Goal: Task Accomplishment & Management: Manage account settings

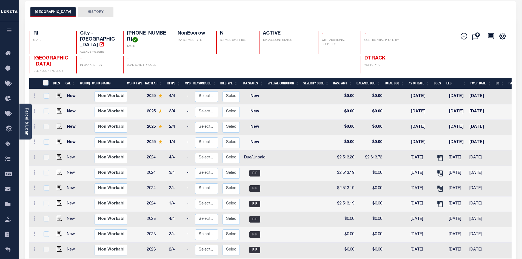
scroll to position [27, 0]
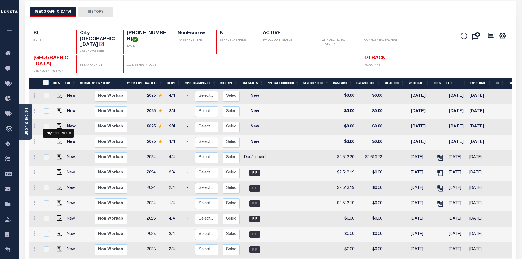
click at [58, 139] on img "" at bounding box center [59, 141] width 5 height 5
checkbox input "true"
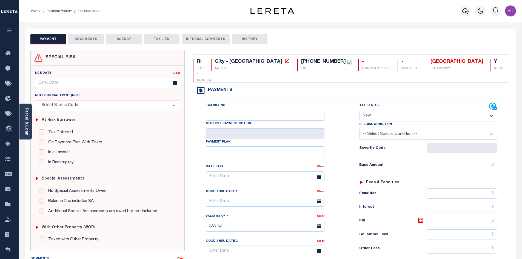
click at [394, 111] on select "- Select Status Code - Open Due/Unpaid Paid Incomplete No Tax Due Internal Refu…" at bounding box center [428, 116] width 138 height 11
select select "DUE"
click at [359, 111] on select "- Select Status Code - Open Due/Unpaid Paid Incomplete No Tax Due Internal Refu…" at bounding box center [428, 116] width 138 height 11
type input "[DATE]"
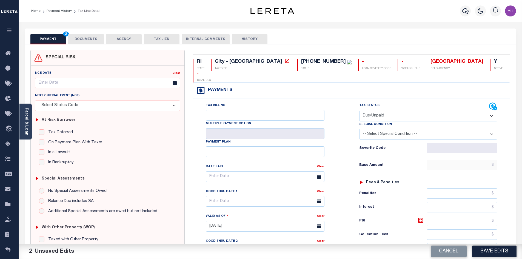
click at [444, 160] on input "text" at bounding box center [462, 165] width 71 height 10
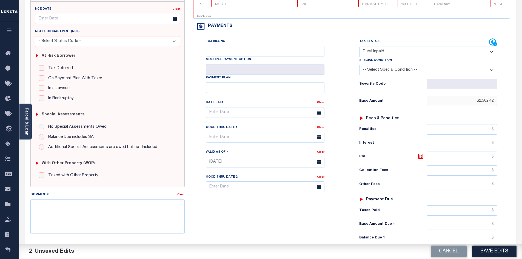
scroll to position [137, 0]
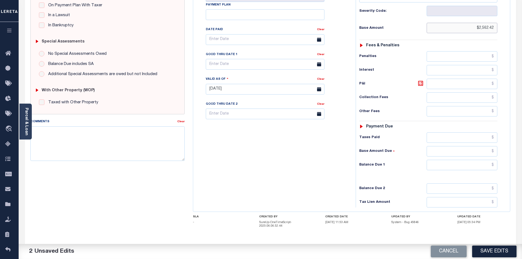
type input "$2,562.42"
click at [448, 160] on input "text" at bounding box center [462, 165] width 71 height 10
type input "$2,689.90"
click at [417, 80] on icon at bounding box center [420, 83] width 7 height 7
type input "$127.48"
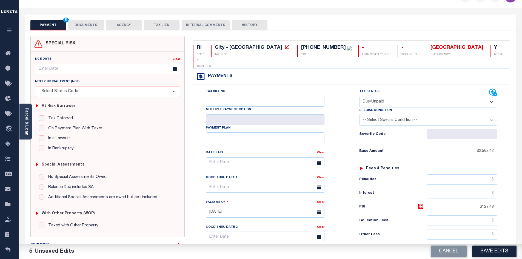
scroll to position [0, 0]
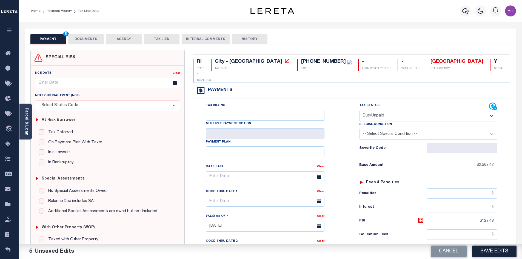
click at [88, 43] on button "DOCUMENTS" at bounding box center [86, 39] width 36 height 10
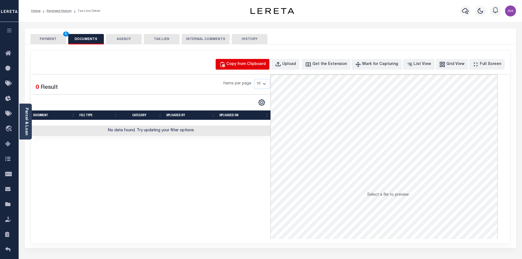
click at [240, 61] on div "Copy from Clipboard" at bounding box center [245, 64] width 39 height 6
select select "POP"
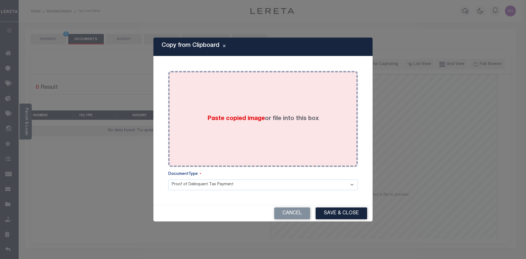
click at [208, 117] on span "Paste copied image" at bounding box center [236, 119] width 58 height 6
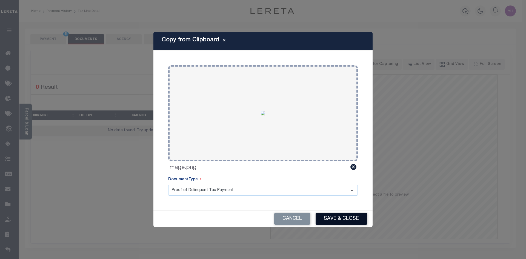
click at [346, 217] on button "Save & Close" at bounding box center [342, 219] width 52 height 12
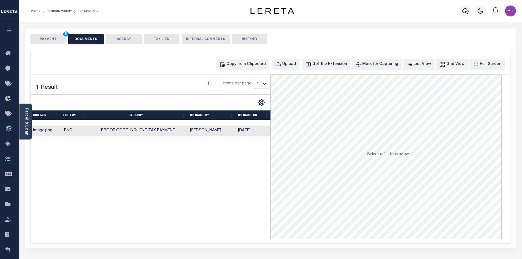
click at [44, 37] on button "PAYMENT 5" at bounding box center [48, 39] width 36 height 10
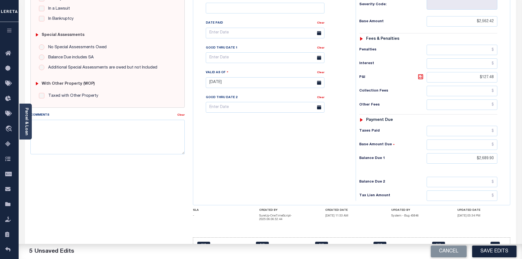
scroll to position [146, 0]
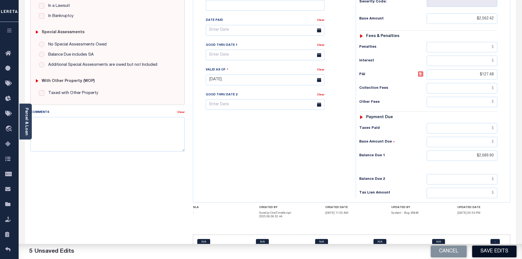
click at [487, 250] on button "Save Edits" at bounding box center [494, 251] width 44 height 12
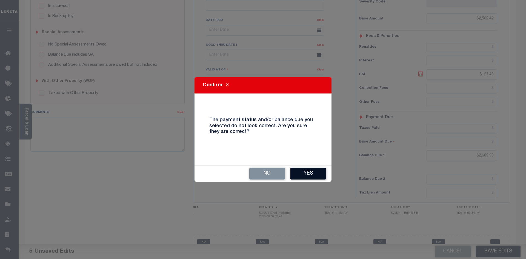
click at [310, 175] on button "Yes" at bounding box center [308, 174] width 36 height 12
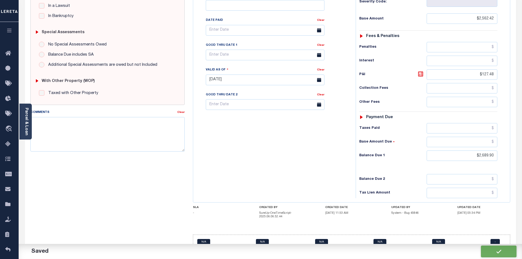
checkbox input "false"
type input "$2,562.42"
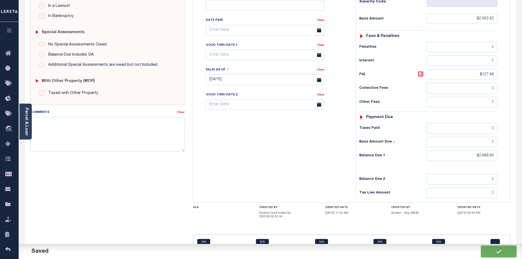
type input "$127.48"
type input "$2,689.9"
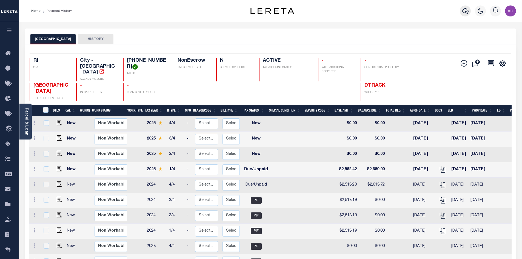
click at [467, 12] on icon "button" at bounding box center [465, 11] width 7 height 7
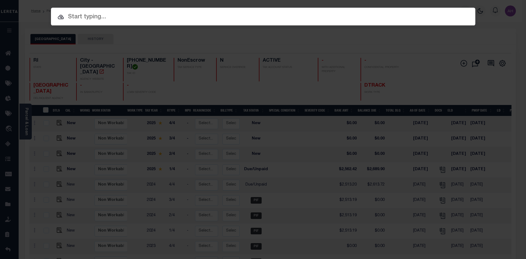
click at [120, 18] on input "text" at bounding box center [263, 17] width 424 height 10
click at [88, 18] on input "text" at bounding box center [263, 17] width 424 height 10
paste input "530030302"
type input "530030302"
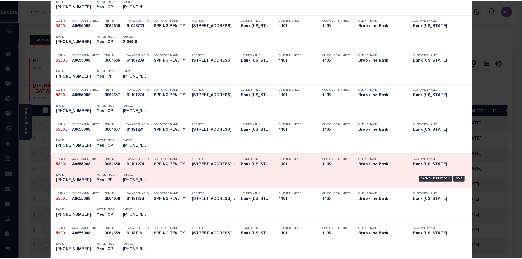
scroll to position [493, 0]
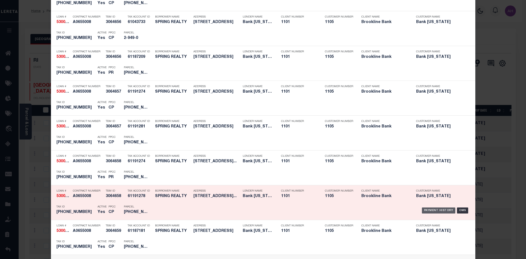
click at [429, 211] on div "Payment History" at bounding box center [439, 210] width 34 height 6
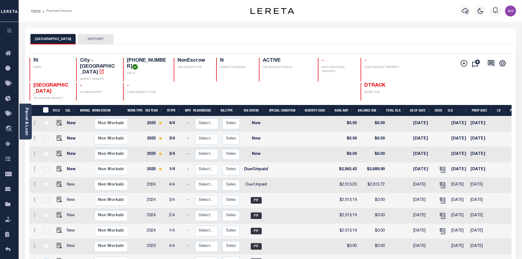
click at [460, 7] on div at bounding box center [465, 10] width 15 height 19
click at [464, 10] on icon "button" at bounding box center [465, 11] width 7 height 7
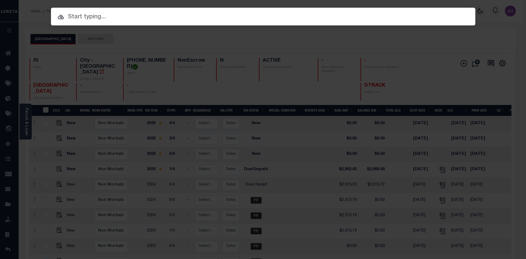
paste input "530025667"
type input "530025667"
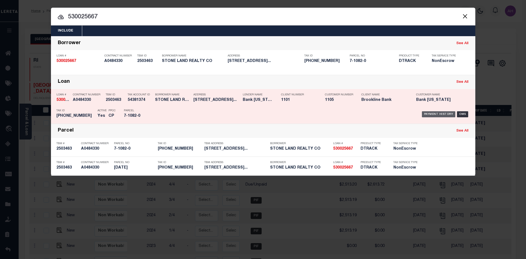
click at [429, 113] on div "Payment History" at bounding box center [439, 114] width 34 height 6
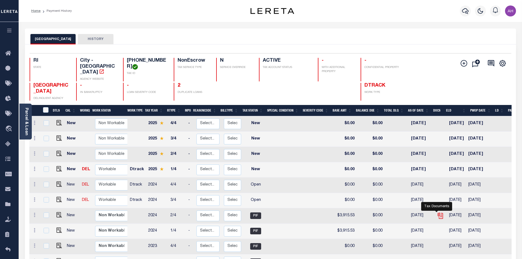
click at [437, 212] on icon "" at bounding box center [440, 215] width 7 height 7
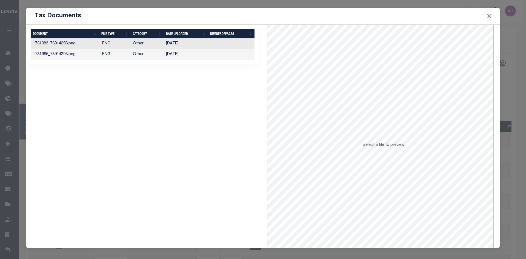
click at [180, 43] on td "11/13/2024" at bounding box center [186, 44] width 44 height 11
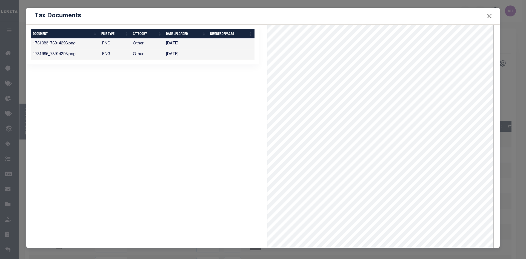
click at [486, 17] on button "Close" at bounding box center [489, 15] width 7 height 7
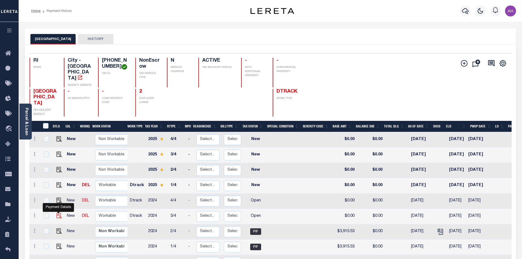
click at [58, 213] on img "" at bounding box center [58, 215] width 5 height 5
checkbox input "true"
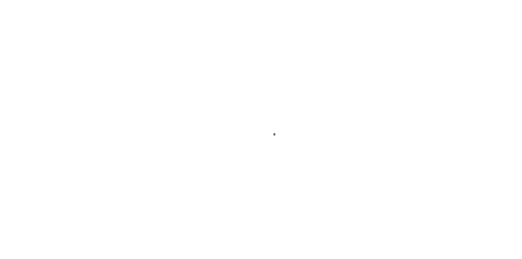
select select "OP2"
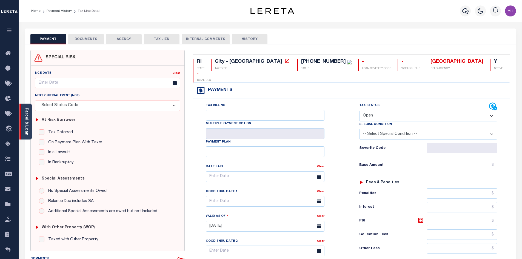
click at [27, 121] on link "Parcel & Loan" at bounding box center [26, 122] width 4 height 28
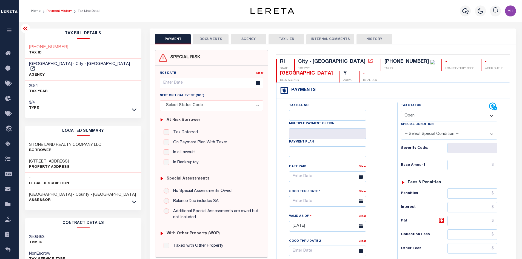
click at [55, 12] on link "Payment History" at bounding box center [59, 10] width 25 height 3
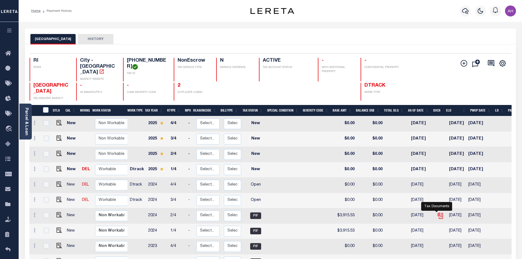
click at [437, 212] on icon "" at bounding box center [440, 215] width 7 height 7
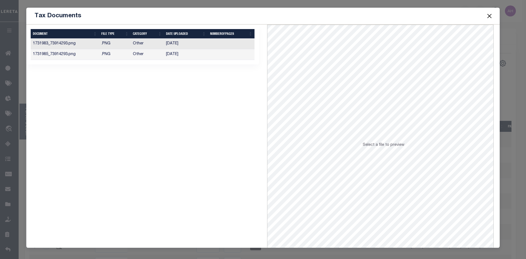
click at [173, 45] on td "[DATE]" at bounding box center [186, 44] width 44 height 11
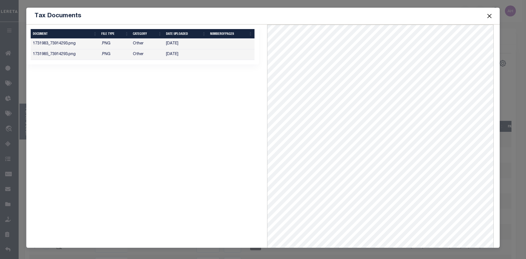
click at [176, 54] on td "[DATE]" at bounding box center [186, 54] width 44 height 11
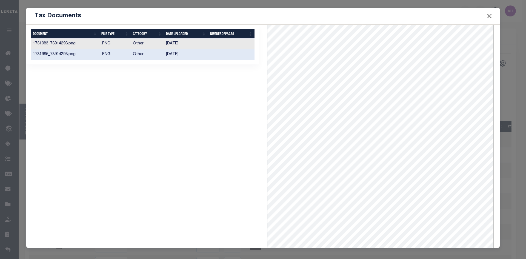
click at [488, 16] on button "Close" at bounding box center [489, 15] width 7 height 7
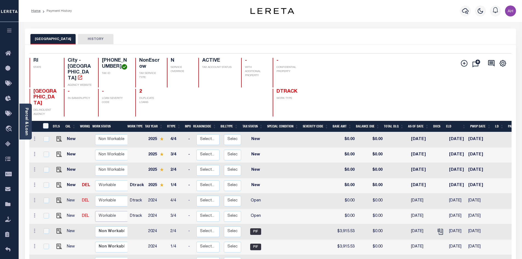
click at [110, 212] on select "Non Workable Workable" at bounding box center [111, 216] width 33 height 11
checkbox input "true"
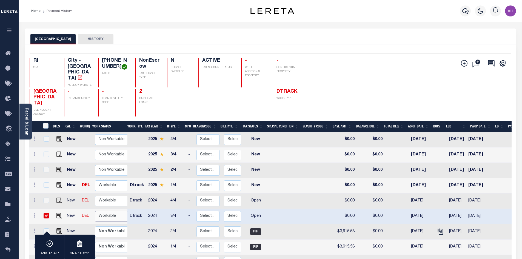
select select "true"
click at [95, 211] on select "Non Workable Workable" at bounding box center [111, 216] width 33 height 11
checkbox input "false"
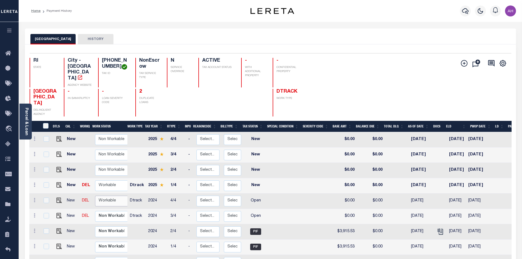
click at [107, 197] on select "Non Workable Workable" at bounding box center [111, 201] width 33 height 11
checkbox input "true"
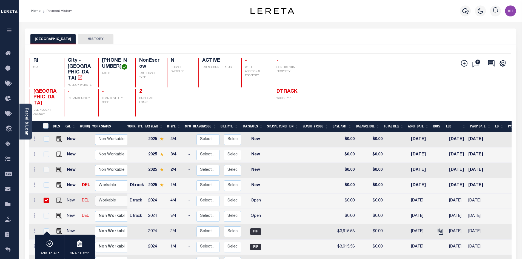
select select "true"
click at [95, 196] on select "Non Workable Workable" at bounding box center [111, 201] width 33 height 11
checkbox input "false"
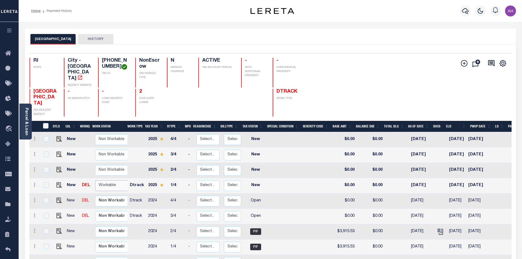
drag, startPoint x: 104, startPoint y: 181, endPoint x: 107, endPoint y: 182, distance: 3.2
click at [104, 181] on select "Non Workable Workable" at bounding box center [111, 185] width 33 height 11
checkbox input "true"
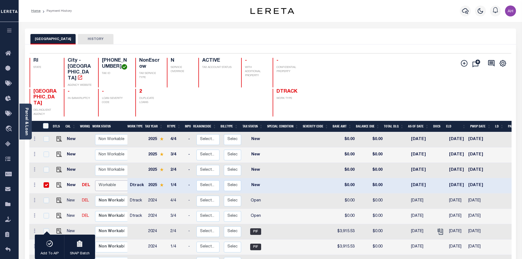
select select "true"
click at [95, 180] on select "Non Workable Workable" at bounding box center [111, 185] width 33 height 11
checkbox input "false"
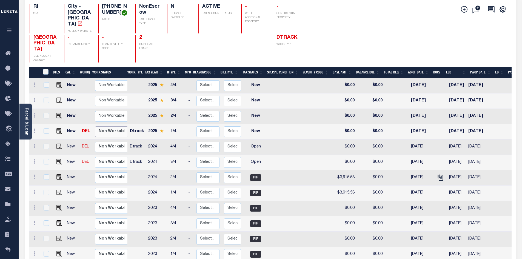
scroll to position [55, 0]
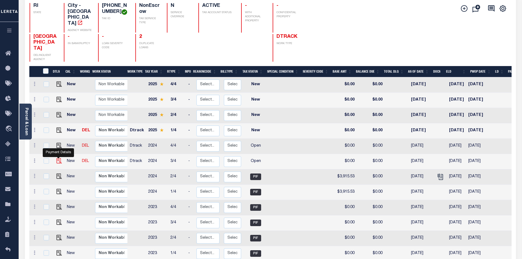
click at [59, 158] on img "" at bounding box center [58, 160] width 5 height 5
checkbox input "true"
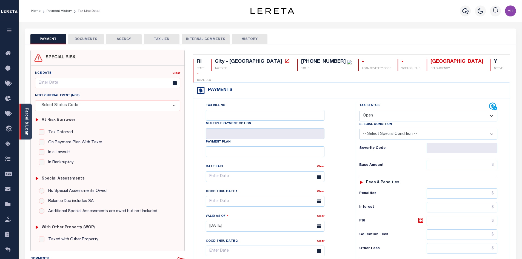
click at [29, 118] on div "Parcel & Loan" at bounding box center [25, 122] width 12 height 36
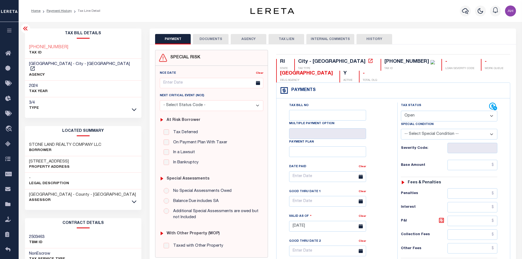
click at [441, 119] on select "- Select Status Code - Open Due/Unpaid Paid Incomplete No Tax Due Internal Refu…" at bounding box center [449, 116] width 96 height 11
select select "PYD"
click at [401, 111] on select "- Select Status Code - Open Due/Unpaid Paid Incomplete No Tax Due Internal Refu…" at bounding box center [449, 116] width 96 height 11
type input "[DATE]"
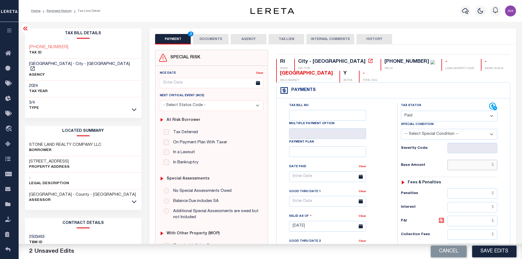
click at [470, 164] on input "text" at bounding box center [472, 165] width 50 height 10
click at [132, 199] on icon at bounding box center [134, 202] width 5 height 6
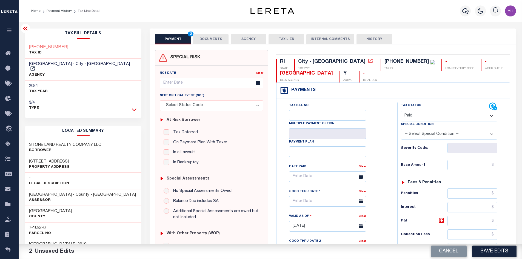
click at [136, 107] on icon at bounding box center [134, 110] width 5 height 6
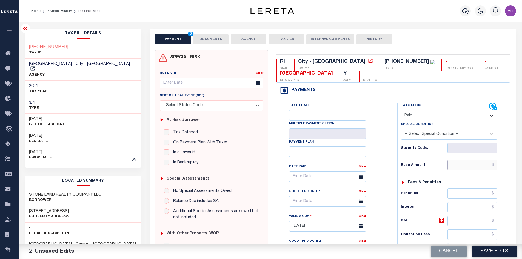
click at [457, 169] on input "text" at bounding box center [472, 165] width 50 height 10
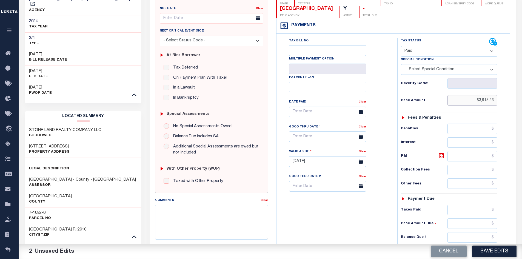
scroll to position [110, 0]
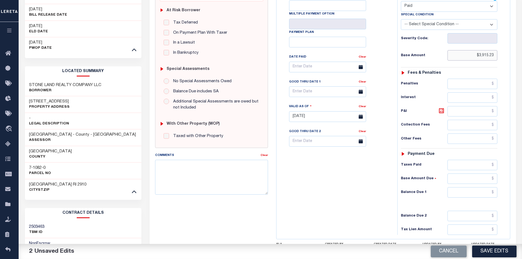
type input "$3,915.23"
click at [472, 192] on input "text" at bounding box center [472, 192] width 50 height 10
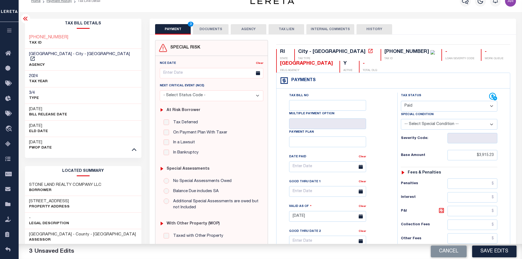
scroll to position [0, 0]
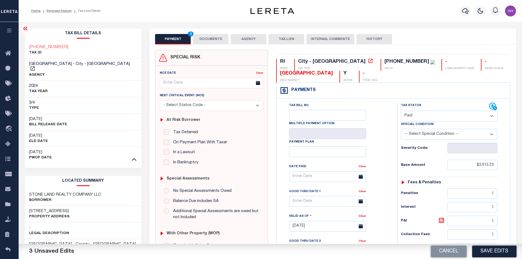
type input "$0.00"
click at [211, 40] on button "DOCUMENTS" at bounding box center [211, 39] width 36 height 10
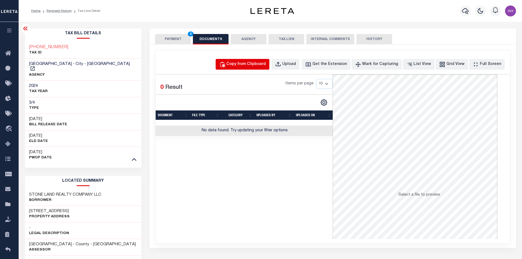
click at [254, 65] on div "Copy from Clipboard" at bounding box center [245, 64] width 39 height 6
select select "POP"
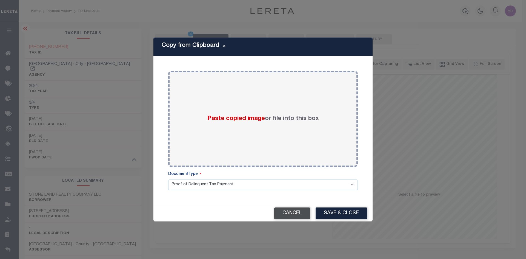
click at [302, 212] on button "Cancel" at bounding box center [292, 213] width 36 height 12
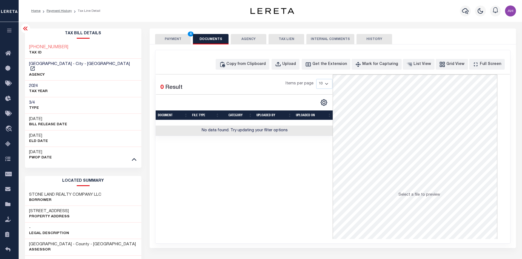
click at [177, 38] on button "PAYMENT 4" at bounding box center [173, 39] width 36 height 10
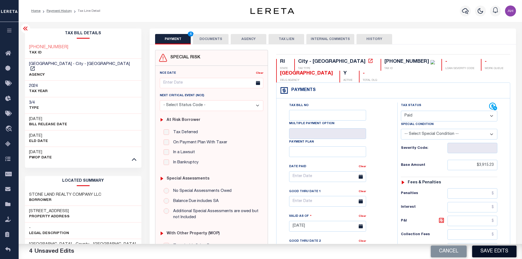
click at [493, 249] on button "Save Edits" at bounding box center [494, 251] width 44 height 12
checkbox input "false"
type input "$3,915.23"
type input "$0"
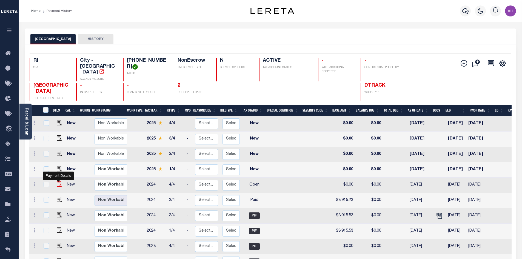
click at [57, 181] on img "" at bounding box center [59, 183] width 5 height 5
checkbox input "true"
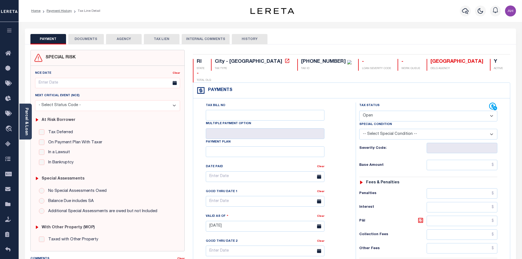
click at [371, 111] on select "- Select Status Code - Open Due/Unpaid Paid Incomplete No Tax Due Internal Refu…" at bounding box center [428, 116] width 138 height 11
select select "PYD"
click at [359, 111] on select "- Select Status Code - Open Due/Unpaid Paid Incomplete No Tax Due Internal Refu…" at bounding box center [428, 116] width 138 height 11
type input "[DATE]"
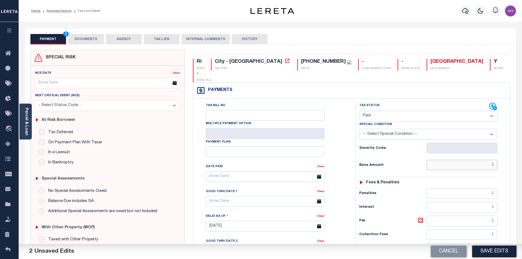
click at [452, 160] on input "text" at bounding box center [462, 165] width 71 height 10
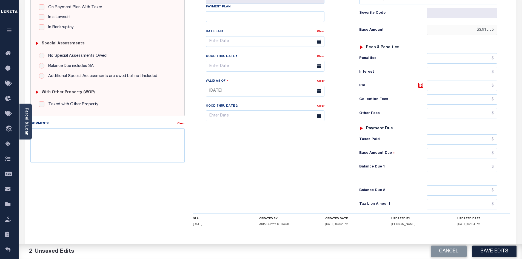
scroll to position [137, 0]
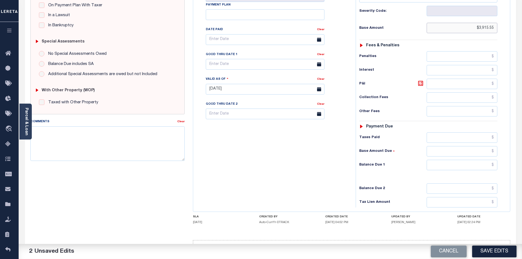
type input "$3,915.55"
click at [461, 160] on input "text" at bounding box center [462, 165] width 71 height 10
type input "$0.00"
click at [496, 250] on button "Save Edits" at bounding box center [494, 251] width 44 height 12
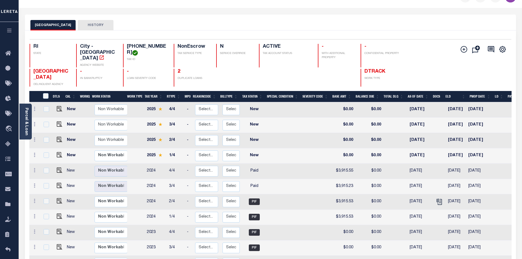
scroll to position [27, 0]
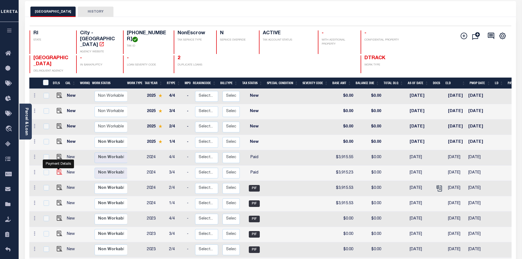
click at [60, 169] on img "" at bounding box center [59, 171] width 5 height 5
checkbox input "true"
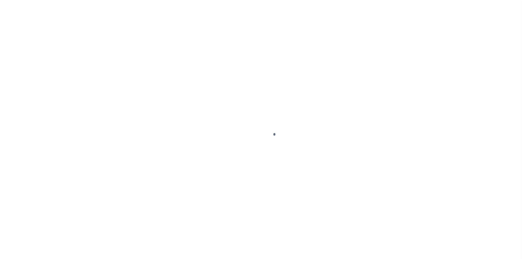
select select "PYD"
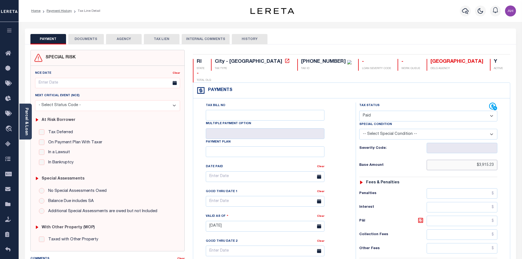
click at [491, 160] on input "$3,915.23" at bounding box center [462, 165] width 71 height 10
type input "$3,915.53"
drag, startPoint x: 344, startPoint y: 151, endPoint x: 349, endPoint y: 150, distance: 4.7
click at [344, 151] on div "Tax Bill No Multiple Payment Option Payment Plan Clear" at bounding box center [273, 179] width 149 height 154
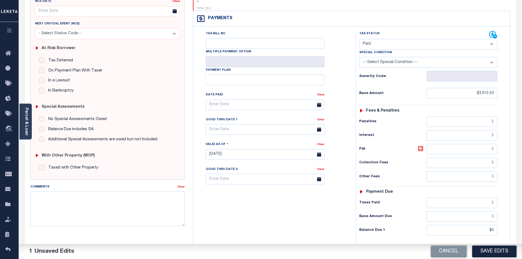
scroll to position [110, 0]
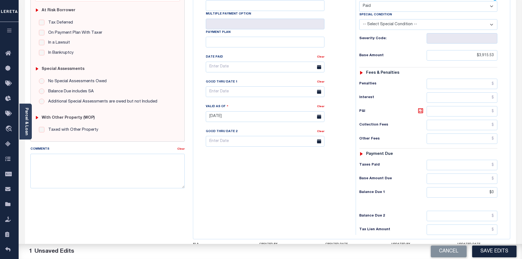
click at [489, 248] on button "Save Edits" at bounding box center [494, 251] width 44 height 12
checkbox input "false"
type input "$3,915.53"
type input "$0"
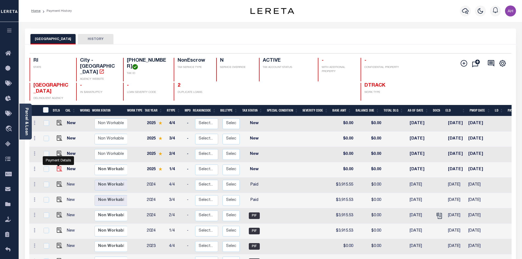
click at [58, 166] on img "" at bounding box center [59, 168] width 5 height 5
checkbox input "true"
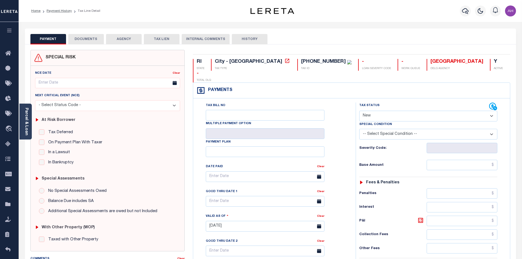
click at [369, 111] on select "- Select Status Code - Open Due/Unpaid Paid Incomplete No Tax Due Internal Refu…" at bounding box center [428, 116] width 138 height 11
select select "PYD"
click at [359, 111] on select "- Select Status Code - Open Due/Unpaid Paid Incomplete No Tax Due Internal Refu…" at bounding box center [428, 116] width 138 height 11
type input "10/13/2025"
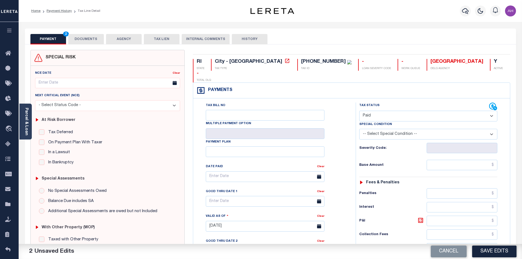
click at [451, 147] on div "Tax Status Status - Select Status Code -" at bounding box center [430, 223] width 149 height 242
click at [453, 160] on input "text" at bounding box center [462, 165] width 71 height 10
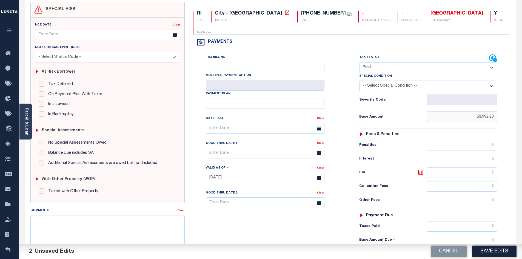
scroll to position [110, 0]
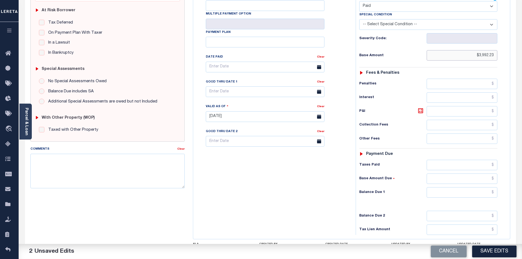
type input "$3,992.23"
click at [444, 187] on input "text" at bounding box center [462, 192] width 71 height 10
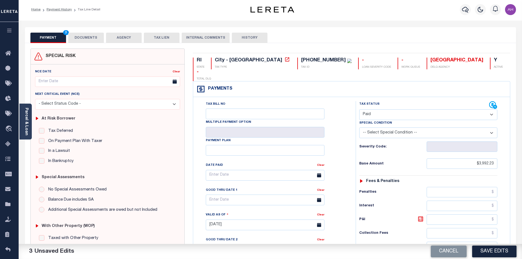
scroll to position [0, 0]
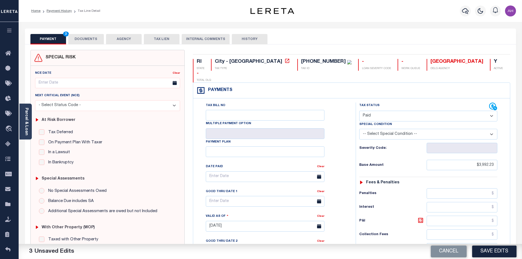
type input "$0.00"
click at [91, 36] on button "DOCUMENTS" at bounding box center [86, 39] width 36 height 10
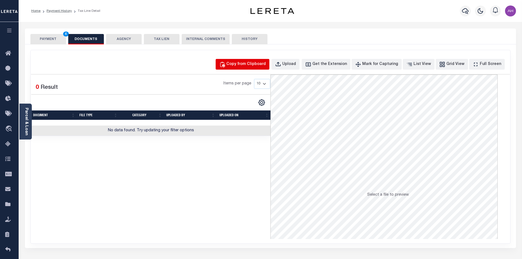
click at [258, 66] on div "Copy from Clipboard" at bounding box center [245, 64] width 39 height 6
select select "POP"
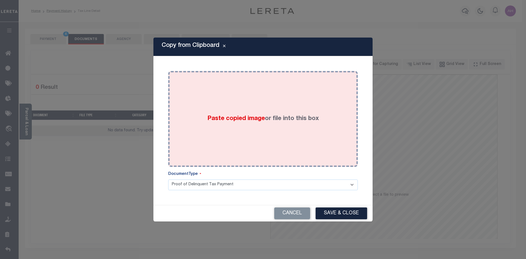
click at [225, 124] on div "Paste copied image or file into this box" at bounding box center [262, 119] width 181 height 88
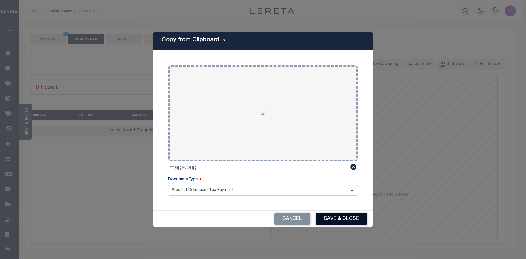
click at [342, 217] on button "Save & Close" at bounding box center [342, 219] width 52 height 12
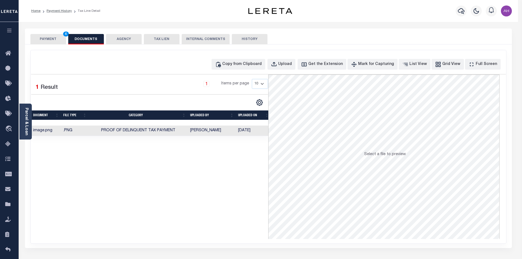
click at [55, 40] on button "PAYMENT 4" at bounding box center [48, 39] width 36 height 10
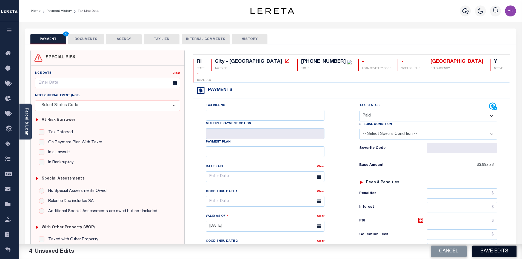
click at [495, 254] on button "Save Edits" at bounding box center [494, 251] width 44 height 12
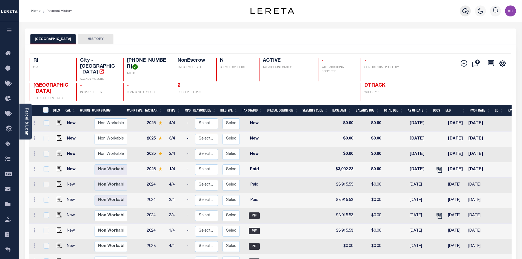
click at [466, 9] on icon "button" at bounding box center [465, 11] width 7 height 7
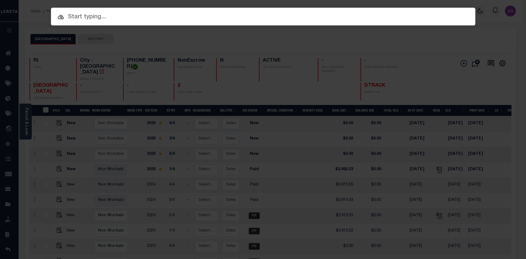
paste input "110015823"
type input "110015823"
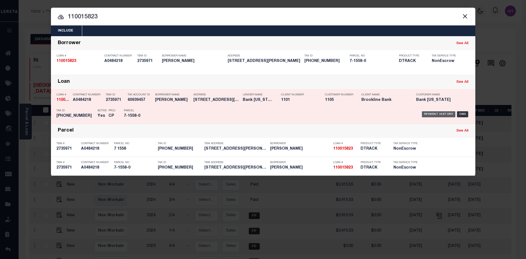
click at [431, 115] on div "Payment History" at bounding box center [439, 114] width 34 height 6
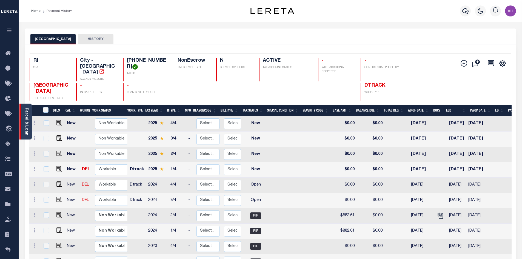
click at [27, 125] on link "Parcel & Loan" at bounding box center [26, 122] width 4 height 28
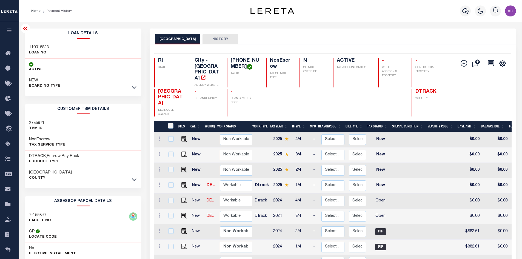
click at [25, 29] on icon at bounding box center [25, 29] width 4 height 4
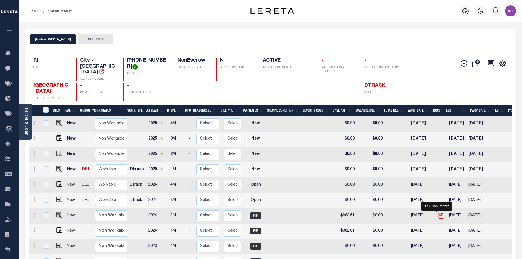
click at [438, 213] on icon "" at bounding box center [440, 215] width 4 height 4
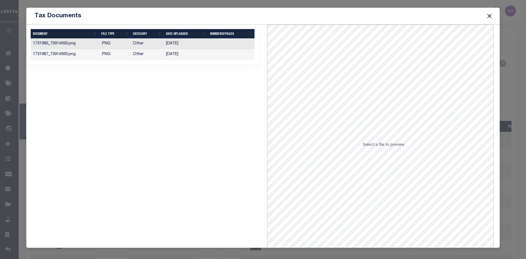
click at [198, 44] on td "[DATE]" at bounding box center [186, 44] width 44 height 11
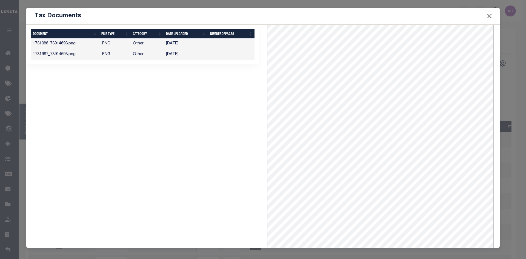
click at [187, 59] on td "[DATE]" at bounding box center [186, 54] width 44 height 11
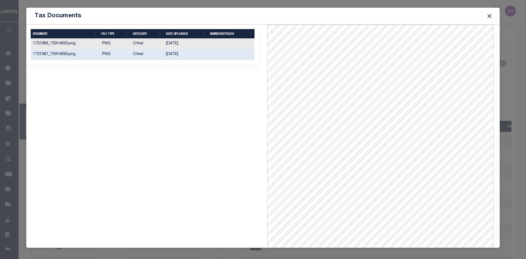
click at [491, 15] on button "Close" at bounding box center [489, 15] width 7 height 7
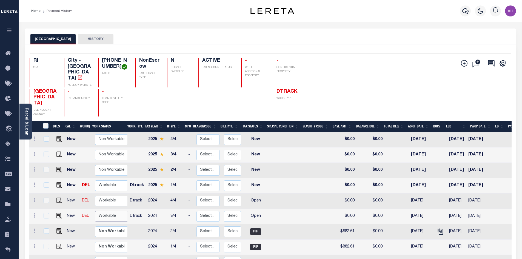
click at [108, 213] on select "Non Workable Workable" at bounding box center [111, 216] width 33 height 11
checkbox input "true"
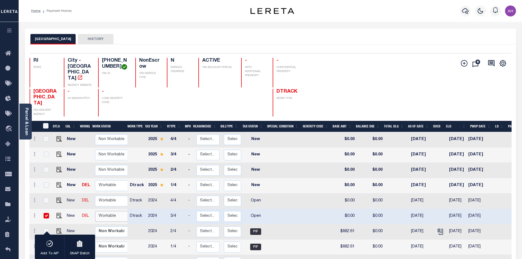
select select "true"
click at [95, 211] on select "Non Workable Workable" at bounding box center [111, 216] width 33 height 11
checkbox input "false"
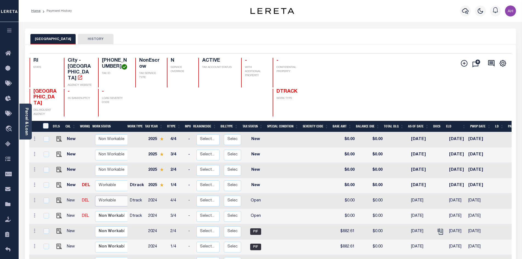
click at [107, 196] on select "Non Workable Workable" at bounding box center [111, 201] width 33 height 11
checkbox input "true"
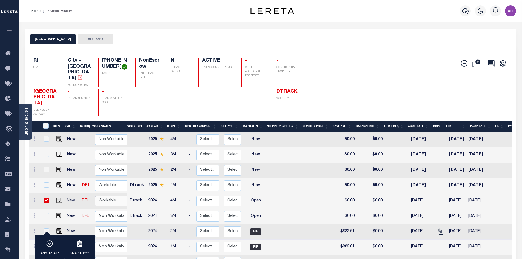
select select "true"
click at [95, 196] on select "Non Workable Workable" at bounding box center [111, 201] width 33 height 11
checkbox input "false"
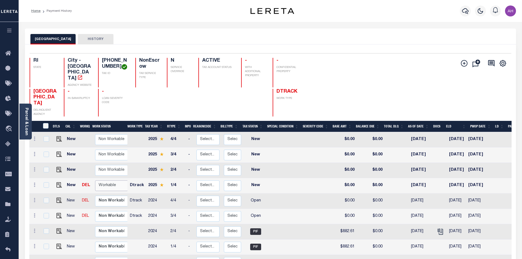
click at [106, 180] on select "Non Workable Workable" at bounding box center [111, 185] width 33 height 11
checkbox input "true"
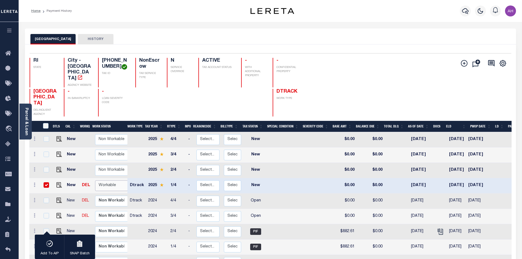
select select "true"
click at [95, 180] on select "Non Workable Workable" at bounding box center [111, 185] width 33 height 11
checkbox input "false"
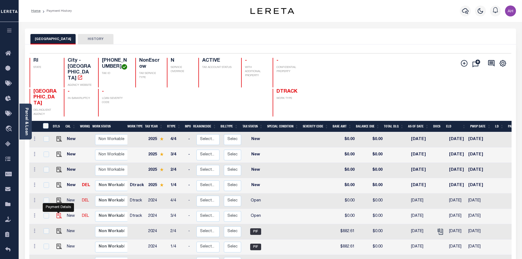
click at [56, 213] on img "" at bounding box center [58, 215] width 5 height 5
checkbox input "true"
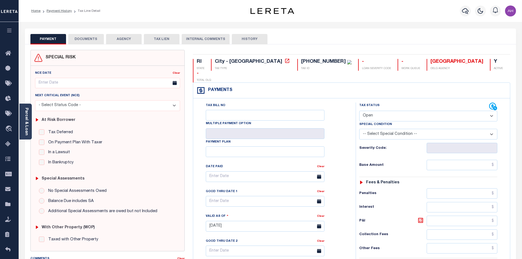
click at [378, 111] on select "- Select Status Code - Open Due/Unpaid Paid Incomplete No Tax Due Internal Refu…" at bounding box center [428, 116] width 138 height 11
select select "PYD"
click at [359, 111] on select "- Select Status Code - Open Due/Unpaid Paid Incomplete No Tax Due Internal Refu…" at bounding box center [428, 116] width 138 height 11
type input "[DATE]"
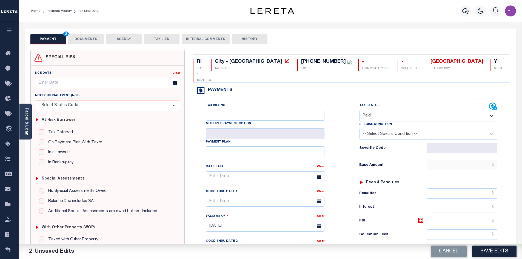
click at [436, 160] on input "text" at bounding box center [462, 165] width 71 height 10
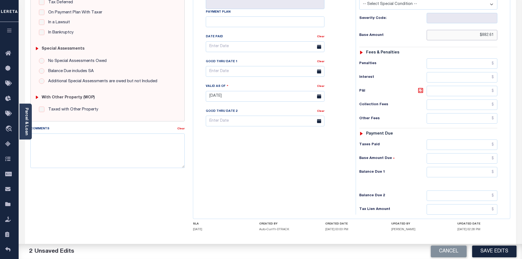
scroll to position [137, 0]
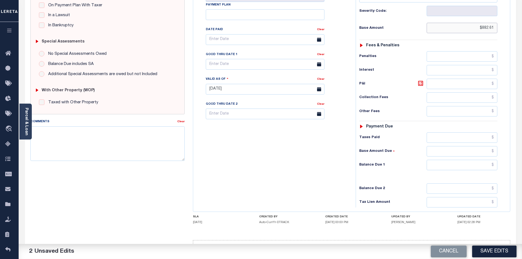
type input "$882.61"
click at [453, 160] on input "text" at bounding box center [462, 165] width 71 height 10
type input "$0.00"
click at [493, 251] on button "Save Edits" at bounding box center [494, 251] width 44 height 12
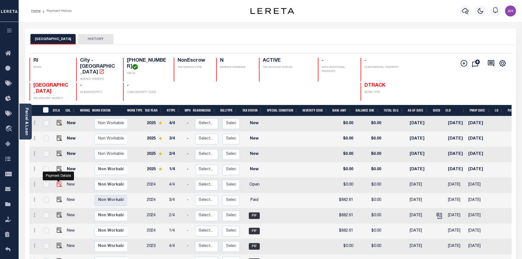
click at [57, 181] on img "" at bounding box center [59, 183] width 5 height 5
checkbox input "true"
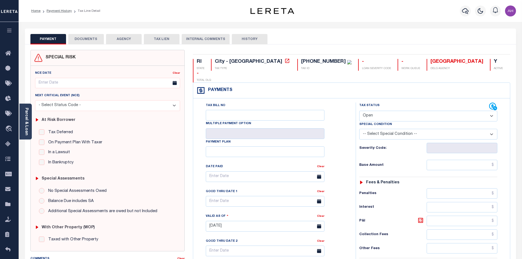
click at [384, 111] on select "- Select Status Code - Open Due/Unpaid Paid Incomplete No Tax Due Internal Refu…" at bounding box center [428, 116] width 138 height 11
select select "PYD"
click at [359, 111] on select "- Select Status Code - Open Due/Unpaid Paid Incomplete No Tax Due Internal Refu…" at bounding box center [428, 116] width 138 height 11
type input "[DATE]"
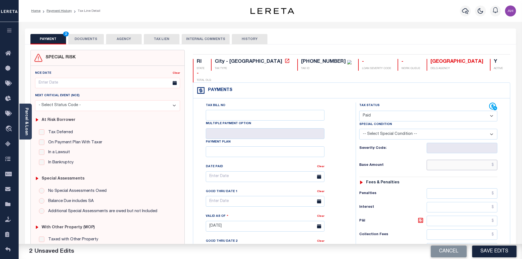
click at [441, 160] on input "text" at bounding box center [462, 165] width 71 height 10
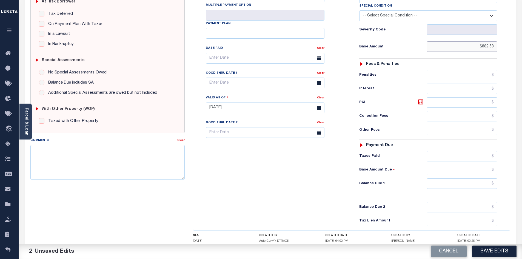
scroll to position [144, 0]
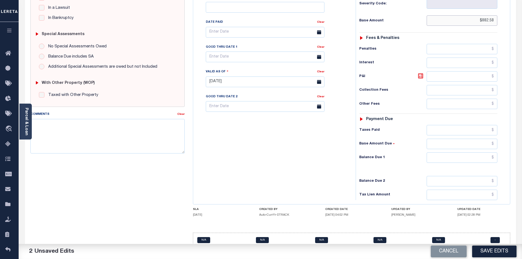
type input "$882.58"
click at [467, 152] on input "text" at bounding box center [462, 157] width 71 height 10
type input "$0.00"
click at [492, 255] on button "Save Edits" at bounding box center [494, 251] width 44 height 12
checkbox input "false"
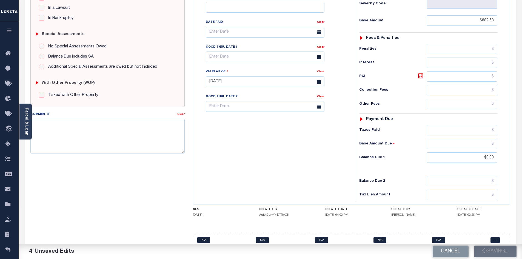
type input "$882.58"
type input "$0"
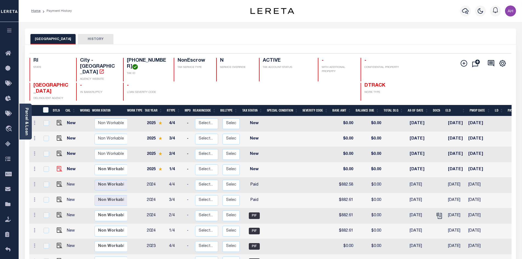
click at [57, 166] on img "" at bounding box center [59, 168] width 5 height 5
checkbox input "true"
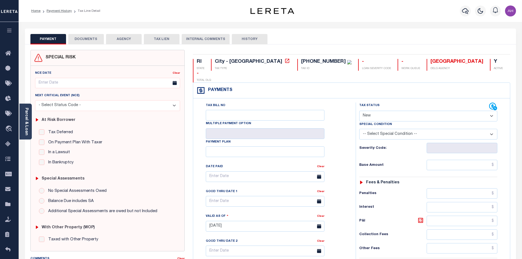
click at [389, 111] on select "- Select Status Code - Open Due/Unpaid Paid Incomplete No Tax Due Internal Refu…" at bounding box center [428, 116] width 138 height 11
select select "PYD"
click at [359, 111] on select "- Select Status Code - Open Due/Unpaid Paid Incomplete No Tax Due Internal Refu…" at bounding box center [428, 116] width 138 height 11
type input "[DATE]"
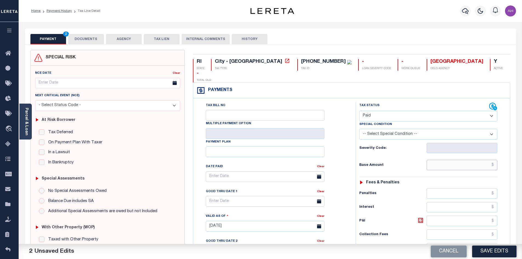
click at [439, 160] on input "text" at bounding box center [462, 165] width 71 height 10
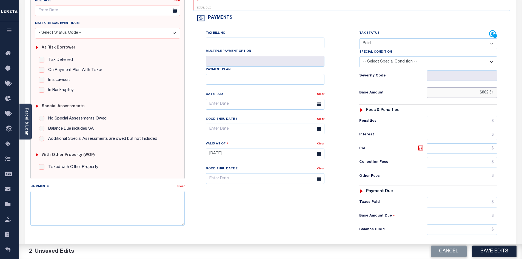
scroll to position [137, 0]
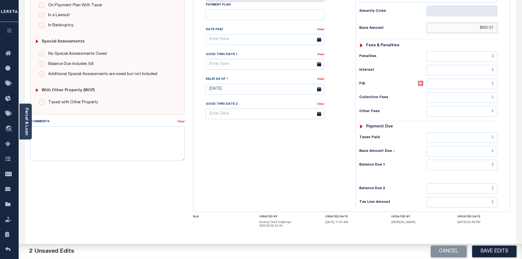
type input "$882.61"
click at [462, 160] on input "text" at bounding box center [462, 165] width 71 height 10
type input "$0"
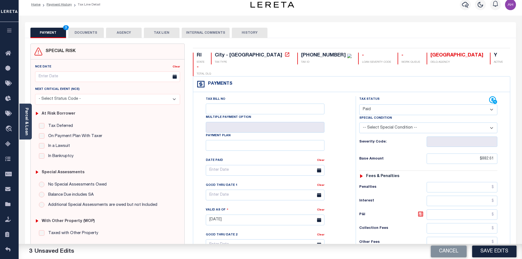
scroll to position [0, 0]
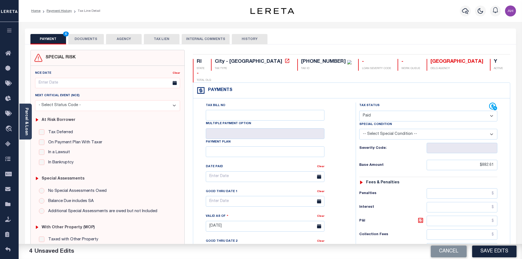
click at [84, 38] on button "DOCUMENTS" at bounding box center [86, 39] width 36 height 10
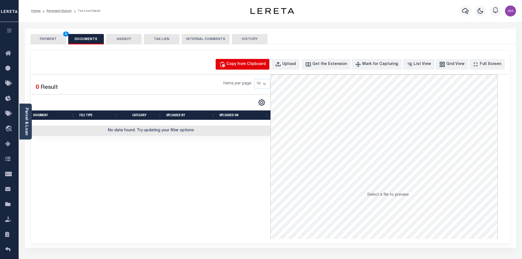
click at [244, 65] on div "Copy from Clipboard" at bounding box center [245, 64] width 39 height 6
select select "POP"
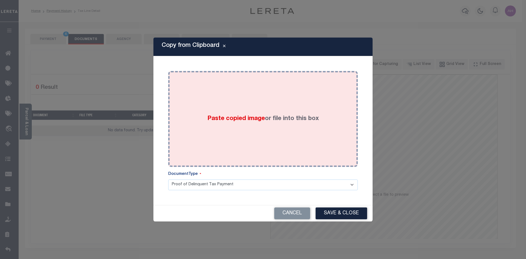
click at [215, 119] on span "Paste copied image" at bounding box center [236, 119] width 58 height 6
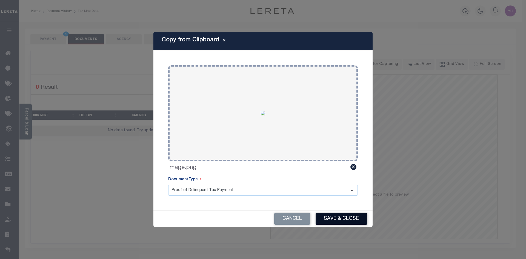
click at [343, 218] on button "Save & Close" at bounding box center [342, 219] width 52 height 12
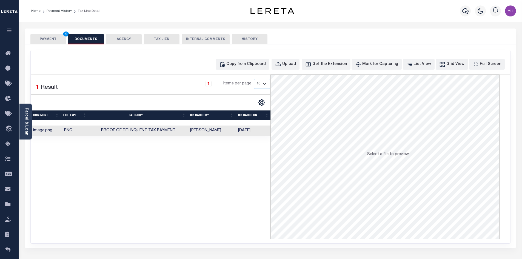
click at [53, 40] on button "PAYMENT 4" at bounding box center [48, 39] width 36 height 10
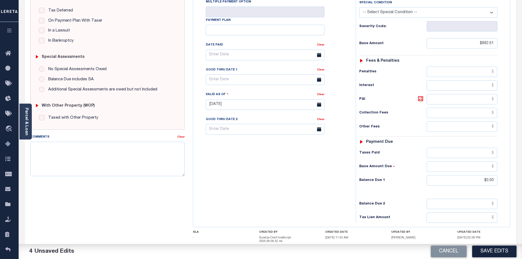
scroll to position [137, 0]
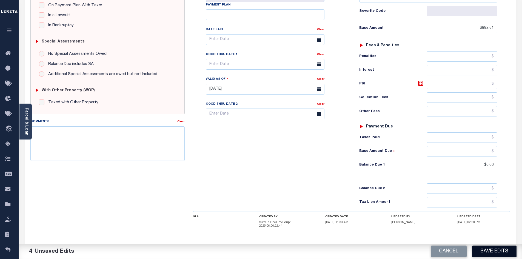
click at [491, 250] on button "Save Edits" at bounding box center [494, 251] width 44 height 12
